Goal: Task Accomplishment & Management: Complete application form

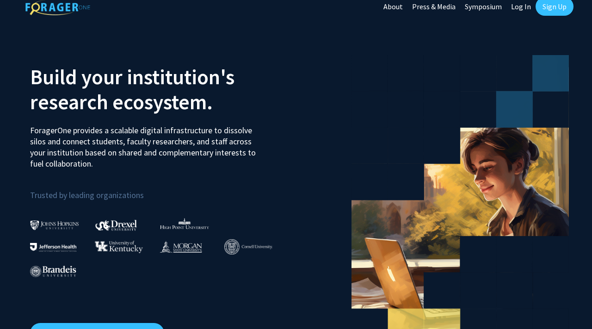
scroll to position [10, 0]
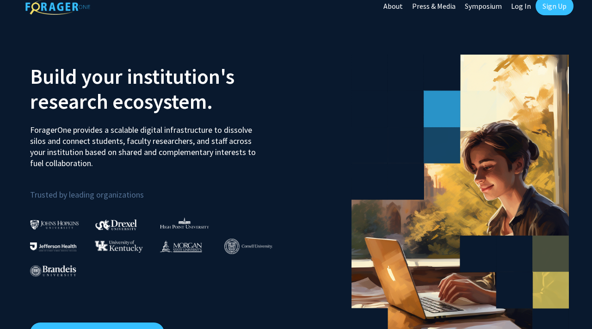
click at [560, 10] on link "Sign Up" at bounding box center [554, 6] width 38 height 18
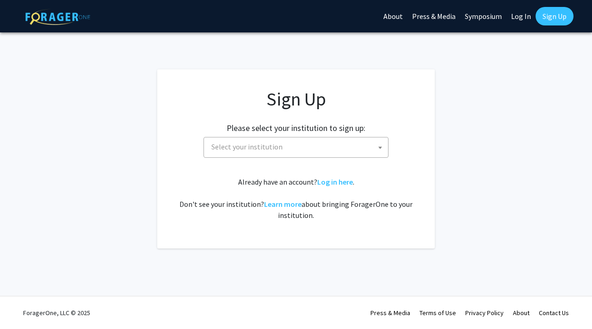
click at [294, 146] on span "Select your institution" at bounding box center [298, 146] width 180 height 19
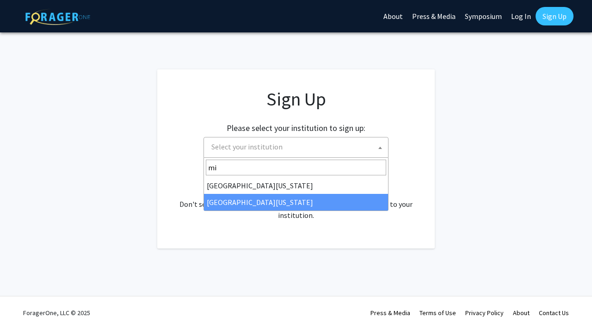
type input "mi"
select select "33"
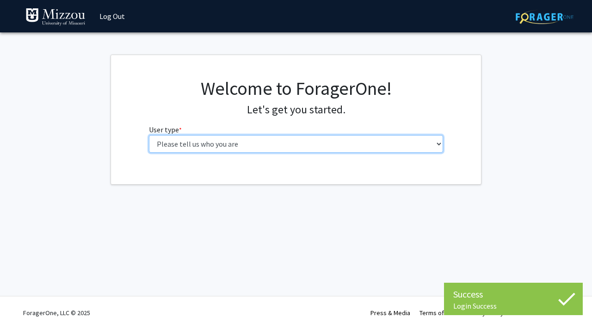
click at [361, 142] on select "Please tell us who you are Undergraduate Student Master's Student Doctoral Cand…" at bounding box center [296, 144] width 294 height 18
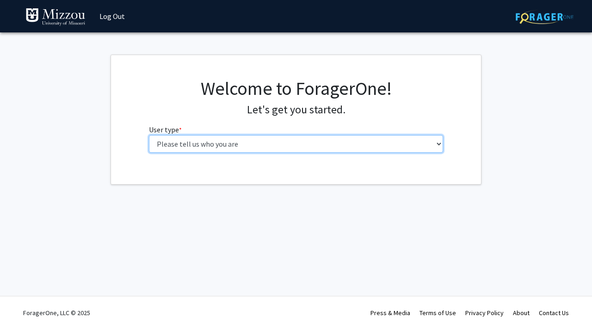
select select "1: undergrad"
click at [149, 135] on select "Please tell us who you are Undergraduate Student Master's Student Doctoral Cand…" at bounding box center [296, 144] width 294 height 18
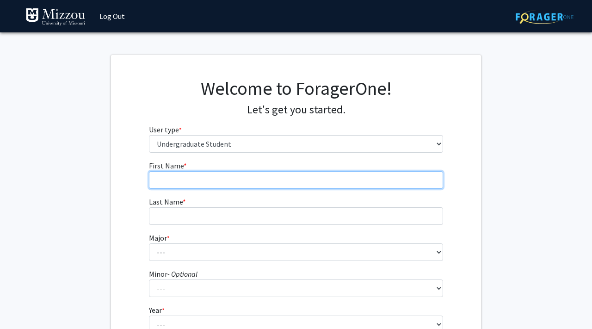
click at [353, 177] on input "First Name * required" at bounding box center [296, 180] width 294 height 18
type input "[PERSON_NAME]"
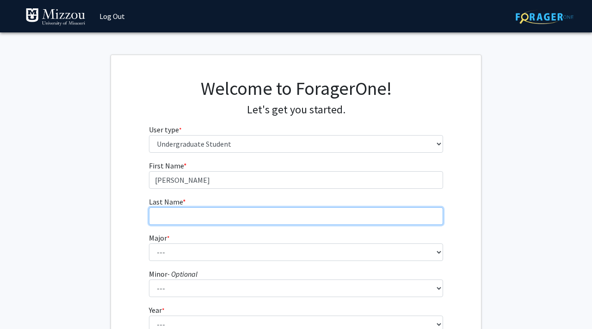
click at [329, 219] on input "Last Name * required" at bounding box center [296, 216] width 294 height 18
type input "[PERSON_NAME]"
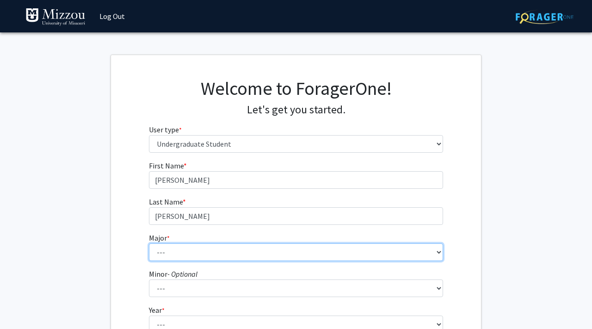
click at [325, 253] on select "--- Agribusiness Management Agricultural Education Agricultural Education: Comm…" at bounding box center [296, 252] width 294 height 18
select select "8: 2497"
click at [149, 243] on select "--- Agribusiness Management Agricultural Education Agricultural Education: Comm…" at bounding box center [296, 252] width 294 height 18
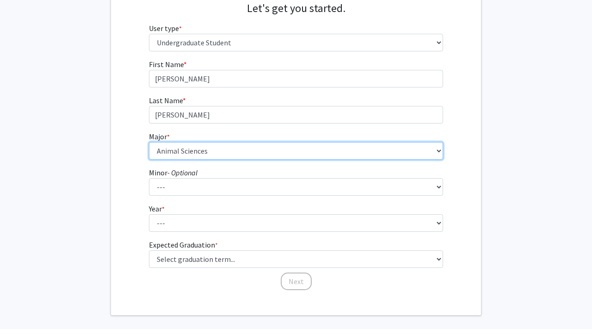
scroll to position [102, 0]
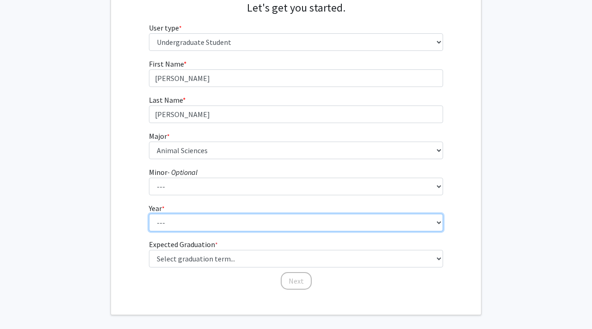
click at [246, 229] on select "--- First-year Sophomore Junior Senior Postbaccalaureate Certificate" at bounding box center [296, 223] width 294 height 18
select select "1: first-year"
click at [149, 214] on select "--- First-year Sophomore Junior Senior Postbaccalaureate Certificate" at bounding box center [296, 223] width 294 height 18
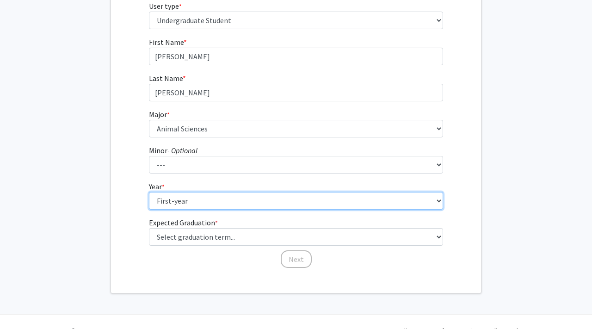
scroll to position [125, 0]
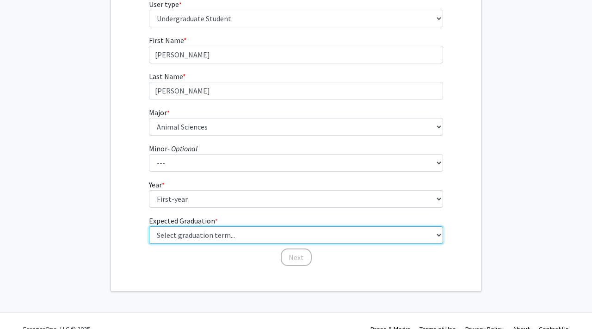
click at [241, 232] on select "Select graduation term... Spring 2025 Summer 2025 Fall 2025 Winter 2025 Spring …" at bounding box center [296, 235] width 294 height 18
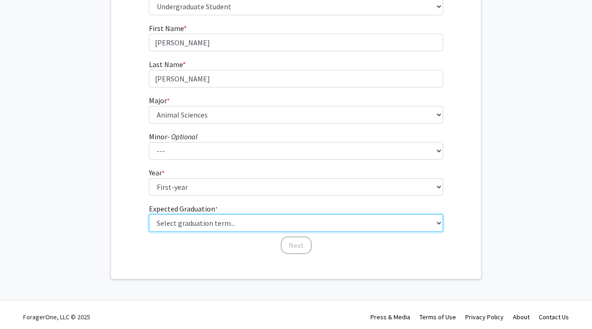
scroll to position [141, 0]
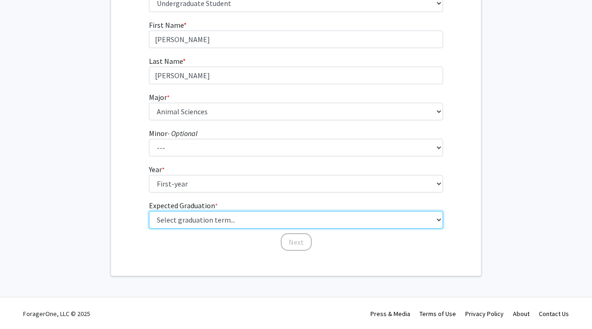
click at [402, 225] on select "Select graduation term... Spring 2025 Summer 2025 Fall 2025 Winter 2025 Spring …" at bounding box center [296, 220] width 294 height 18
select select "20: winter_2029"
click at [149, 211] on select "Select graduation term... Spring 2025 Summer 2025 Fall 2025 Winter 2025 Spring …" at bounding box center [296, 220] width 294 height 18
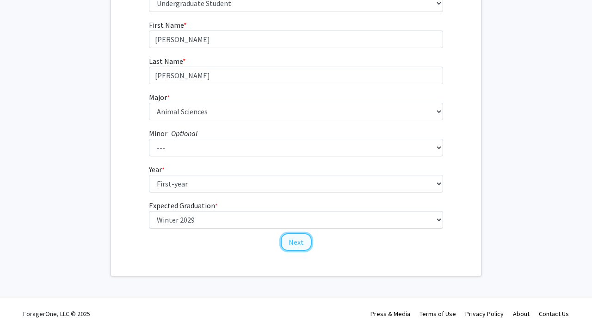
click at [302, 245] on button "Next" at bounding box center [296, 242] width 31 height 18
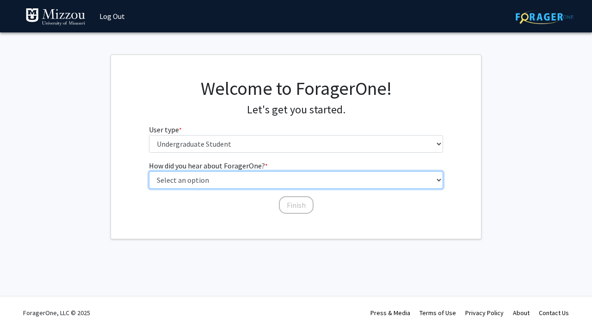
click at [287, 181] on select "Select an option Peer/student recommendation Faculty/staff recommendation Unive…" at bounding box center [296, 180] width 294 height 18
select select "2: faculty_recommendation"
click at [149, 171] on select "Select an option Peer/student recommendation Faculty/staff recommendation Unive…" at bounding box center [296, 180] width 294 height 18
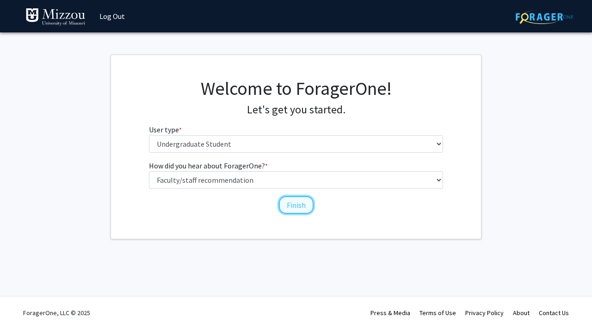
click at [289, 200] on button "Finish" at bounding box center [296, 205] width 35 height 18
